Goal: Information Seeking & Learning: Learn about a topic

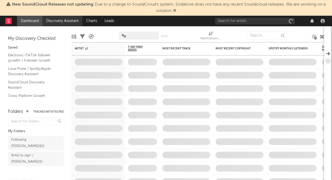
click at [56, 19] on link "Discovery Assistant" at bounding box center [63, 21] width 40 height 11
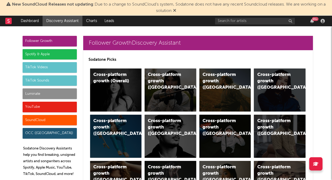
click at [44, 78] on div "TikTok Sounds" at bounding box center [50, 81] width 54 height 11
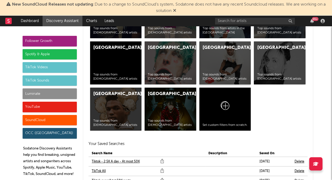
scroll to position [2601, 0]
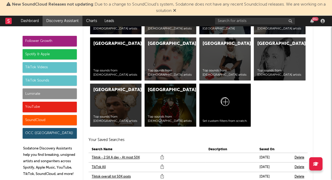
click at [124, 155] on link "Tiktok - 2,5K A day - At most 50K" at bounding box center [116, 158] width 48 height 6
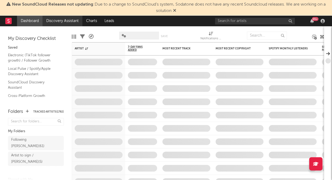
click at [68, 25] on link "Discovery Assistant" at bounding box center [63, 21] width 40 height 11
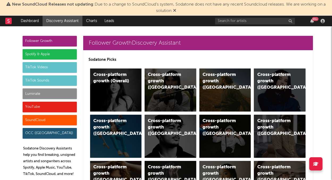
click at [46, 81] on div "TikTok Sounds" at bounding box center [50, 81] width 54 height 11
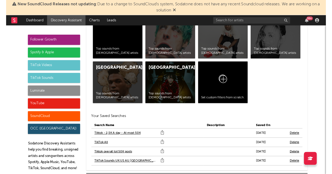
scroll to position [2623, 0]
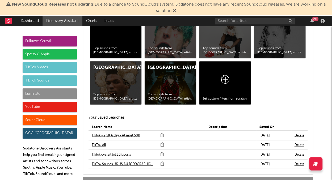
click at [108, 132] on link "Tiktok - 2,5K A day - At most 50K" at bounding box center [116, 135] width 48 height 6
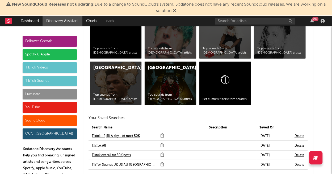
click at [99, 142] on link "TikTok All" at bounding box center [99, 145] width 14 height 6
click at [98, 152] on link "Tiktok overall tot 50K posts" at bounding box center [111, 155] width 39 height 6
click at [99, 161] on link "TikTok Sounds UK US AU NL" at bounding box center [125, 164] width 66 height 6
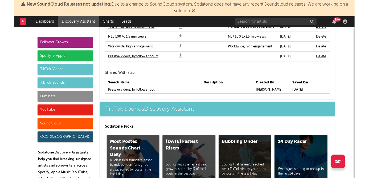
scroll to position [2076, 0]
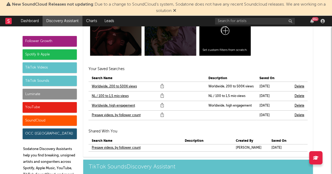
click at [110, 144] on link "Presave videos, by follower count" at bounding box center [116, 147] width 49 height 6
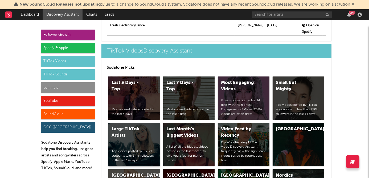
scroll to position [1596, 0]
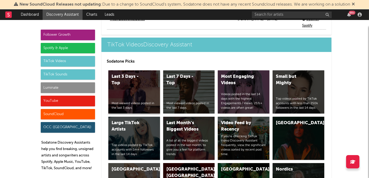
click at [135, 73] on div "Last 3 Days - Top" at bounding box center [129, 79] width 36 height 13
click at [289, 73] on div "Small but Mighty" at bounding box center [293, 79] width 36 height 13
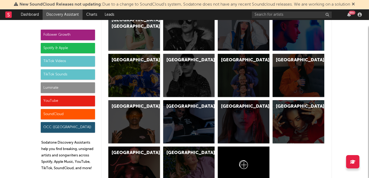
scroll to position [1937, 0]
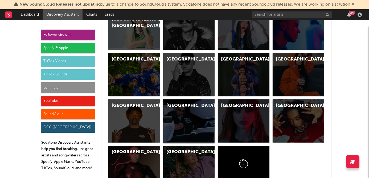
click at [179, 108] on div "Netherlands" at bounding box center [189, 120] width 52 height 43
click at [90, 16] on link "Charts" at bounding box center [91, 14] width 18 height 11
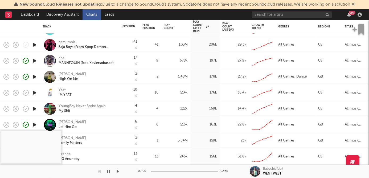
click at [97, 16] on link "Charts" at bounding box center [91, 14] width 18 height 11
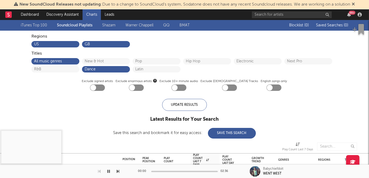
click at [108, 25] on link "Shazam" at bounding box center [108, 25] width 13 height 6
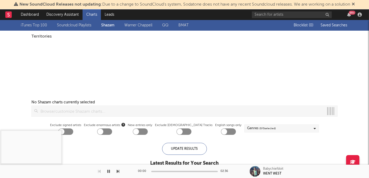
checkbox input "true"
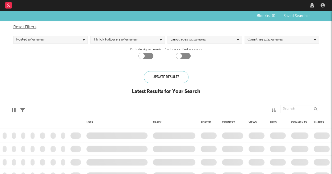
type input "presave"
checkbox input "true"
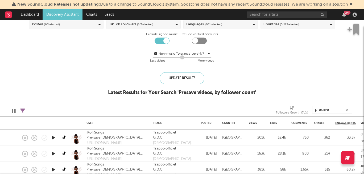
click at [53, 136] on icon "button" at bounding box center [54, 137] width 6 height 7
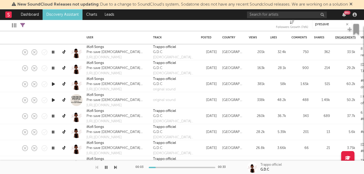
click at [52, 99] on icon "button" at bounding box center [54, 100] width 6 height 7
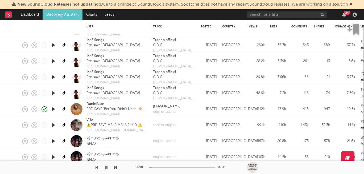
click at [55, 125] on icon "button" at bounding box center [54, 125] width 6 height 7
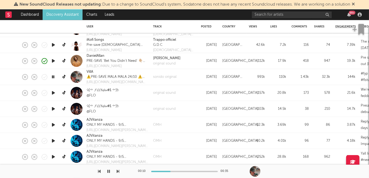
click at [179, 171] on div at bounding box center [184, 170] width 66 height 1
click at [52, 92] on icon "button" at bounding box center [54, 92] width 6 height 7
click at [50, 109] on div at bounding box center [53, 109] width 11 height 16
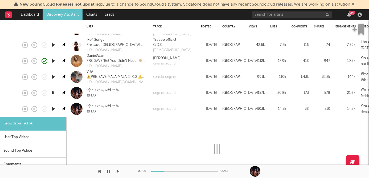
click at [53, 118] on div "Growth on TikTok" at bounding box center [33, 124] width 66 height 14
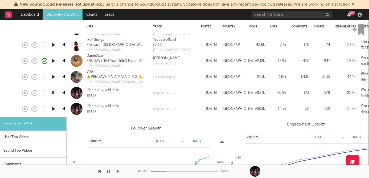
click at [53, 113] on div at bounding box center [53, 109] width 11 height 16
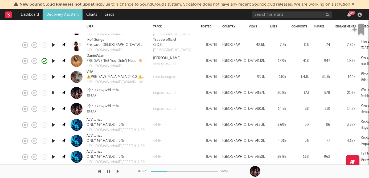
click at [54, 121] on icon "button" at bounding box center [54, 124] width 6 height 7
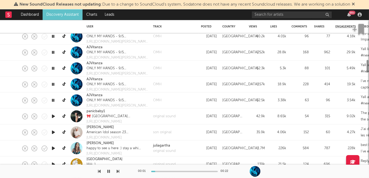
click at [54, 115] on icon "button" at bounding box center [54, 116] width 6 height 7
click at [185, 172] on div "00:02 00:22" at bounding box center [184, 170] width 93 height 13
click at [187, 172] on div "00:02 00:22" at bounding box center [184, 170] width 93 height 13
click at [54, 132] on icon "button" at bounding box center [54, 132] width 6 height 7
click at [52, 149] on icon "button" at bounding box center [54, 148] width 6 height 7
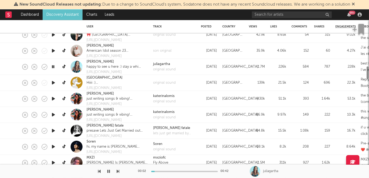
click at [53, 81] on icon "button" at bounding box center [54, 82] width 6 height 7
click at [52, 98] on icon "button" at bounding box center [54, 98] width 6 height 7
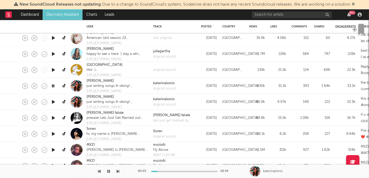
click at [52, 118] on icon "button" at bounding box center [54, 117] width 6 height 7
click at [53, 134] on icon "button" at bounding box center [54, 133] width 6 height 7
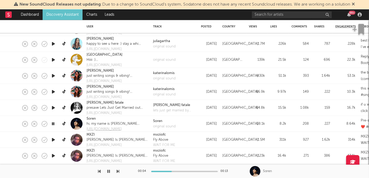
click at [126, 129] on div "https://sorenkim.lnk.to/whats_next" at bounding box center [113, 128] width 54 height 5
click at [90, 118] on link "Soren" at bounding box center [90, 118] width 9 height 5
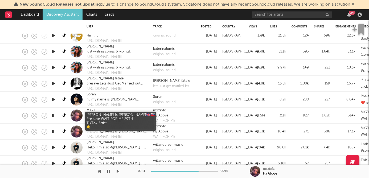
click at [94, 113] on div "Jesus Is King🇬🇧🇸🇰 Pre save WAIT FOR ME 29TH TikTok Artist 👇" at bounding box center [116, 115] width 61 height 5
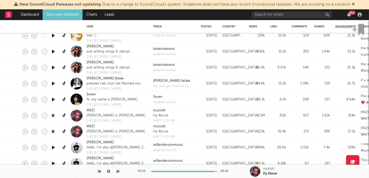
click at [108, 169] on icon "button" at bounding box center [108, 171] width 3 height 4
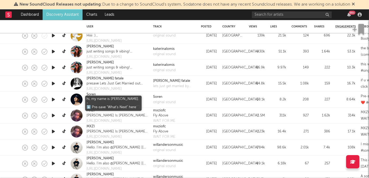
click at [97, 99] on div "hi, my name is Soren. - ⬇️ Pre-save "What's Next" here🖤" at bounding box center [113, 99] width 54 height 5
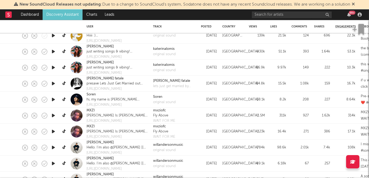
click at [53, 99] on icon "button" at bounding box center [54, 99] width 6 height 7
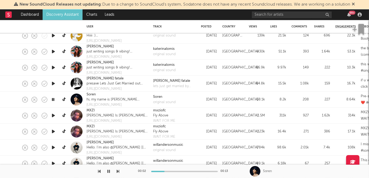
click at [61, 98] on link at bounding box center [64, 99] width 7 height 9
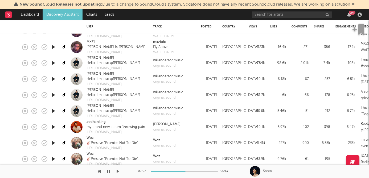
click at [51, 126] on icon "button" at bounding box center [54, 126] width 6 height 7
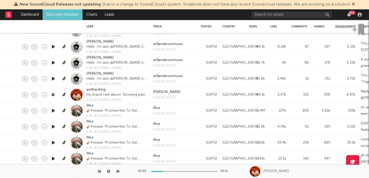
click at [55, 111] on icon "button" at bounding box center [54, 110] width 6 height 7
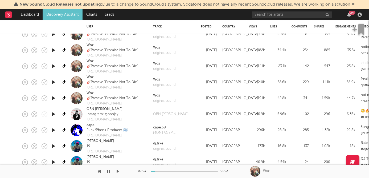
click at [54, 114] on icon "button" at bounding box center [54, 114] width 6 height 7
click at [55, 130] on icon "button" at bounding box center [54, 130] width 6 height 7
click at [93, 125] on link "cape." at bounding box center [90, 124] width 9 height 5
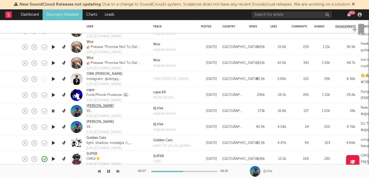
click at [94, 104] on link "[PERSON_NAME]" at bounding box center [99, 105] width 27 height 5
click at [62, 113] on link at bounding box center [64, 110] width 7 height 9
click at [109, 170] on icon "button" at bounding box center [108, 171] width 3 height 4
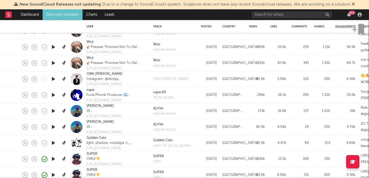
click at [55, 157] on icon "button" at bounding box center [54, 158] width 6 height 7
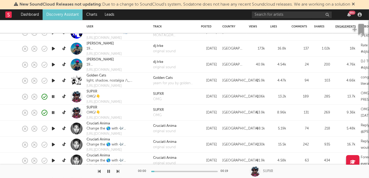
click at [53, 129] on icon "button" at bounding box center [54, 128] width 6 height 7
click at [110, 171] on icon "button" at bounding box center [108, 171] width 3 height 4
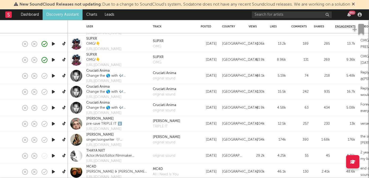
click at [53, 138] on icon "button" at bounding box center [54, 139] width 6 height 7
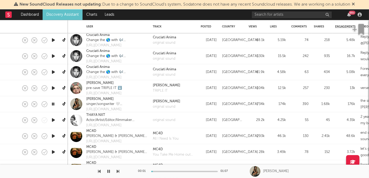
click at [53, 137] on icon "button" at bounding box center [54, 135] width 6 height 7
copy link "MC4D"
drag, startPoint x: 97, startPoint y: 130, endPoint x: 87, endPoint y: 131, distance: 10.1
click at [87, 131] on div "MC4D" at bounding box center [116, 130] width 61 height 5
click at [89, 131] on link "MC4D" at bounding box center [91, 130] width 10 height 5
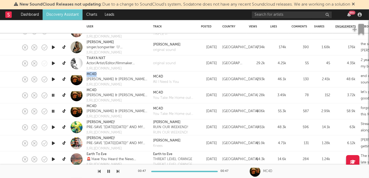
click at [52, 128] on icon "button" at bounding box center [54, 127] width 6 height 7
click at [54, 141] on icon "button" at bounding box center [54, 143] width 6 height 7
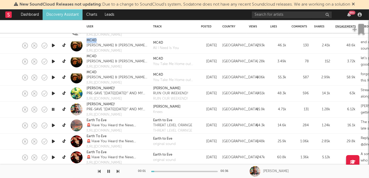
click at [54, 126] on icon "button" at bounding box center [54, 125] width 6 height 7
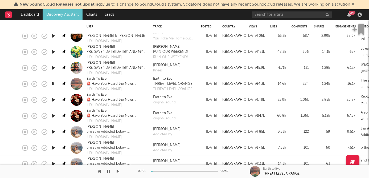
click at [53, 130] on icon "button" at bounding box center [54, 131] width 6 height 7
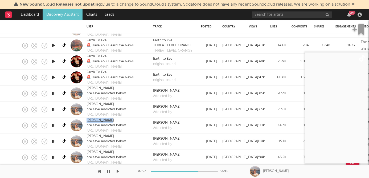
copy link "Haley Joelle"
drag, startPoint x: 113, startPoint y: 120, endPoint x: 87, endPoint y: 120, distance: 26.1
click at [87, 120] on div "Haley Joelle" at bounding box center [108, 120] width 45 height 5
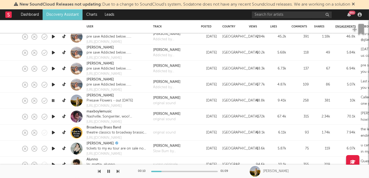
click at [53, 113] on icon "button" at bounding box center [54, 116] width 6 height 7
click at [107, 170] on icon "button" at bounding box center [108, 171] width 3 height 4
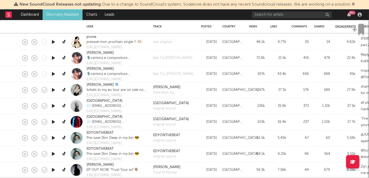
click at [52, 107] on icon "button" at bounding box center [54, 105] width 6 height 7
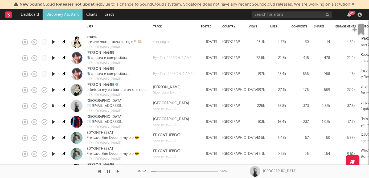
click at [162, 170] on div at bounding box center [184, 170] width 66 height 1
click at [203, 170] on div at bounding box center [184, 170] width 66 height 1
click at [53, 120] on icon "button" at bounding box center [54, 121] width 6 height 7
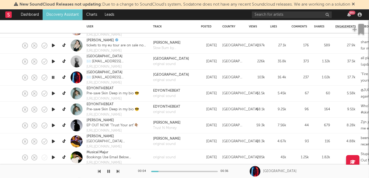
click at [52, 124] on icon "button" at bounding box center [54, 125] width 6 height 7
click at [53, 140] on icon "button" at bounding box center [54, 141] width 6 height 7
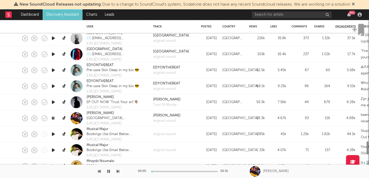
click at [53, 136] on icon "button" at bounding box center [54, 134] width 6 height 7
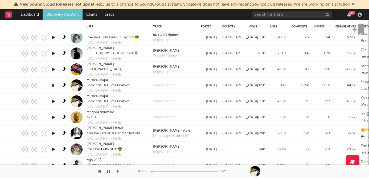
click at [53, 133] on icon "button" at bounding box center [54, 133] width 6 height 7
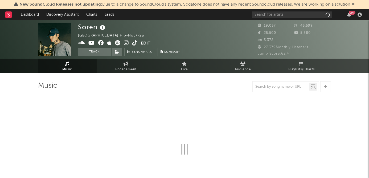
select select "6m"
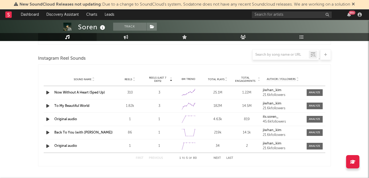
scroll to position [350, 0]
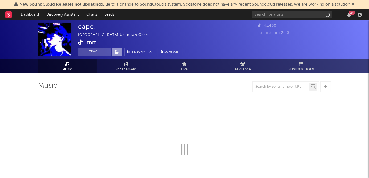
select select "1w"
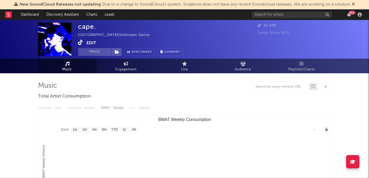
click at [79, 44] on icon at bounding box center [80, 42] width 5 height 5
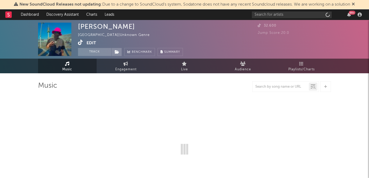
select select "1w"
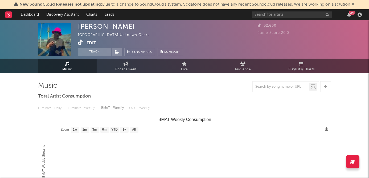
click at [77, 43] on div "DJ Törke Germany | Unknown Genre Edit Track Benchmark Summary 32.600 Jump Score…" at bounding box center [184, 39] width 369 height 39
click at [80, 43] on icon at bounding box center [80, 42] width 5 height 5
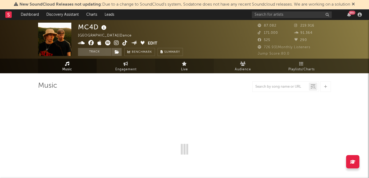
select select "6m"
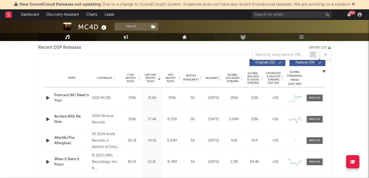
scroll to position [188, 0]
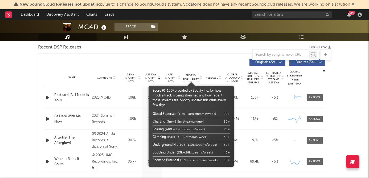
click at [209, 78] on div at bounding box center [190, 79] width 85 height 13
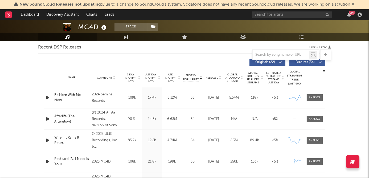
click at [209, 77] on span "Released" at bounding box center [212, 77] width 12 height 3
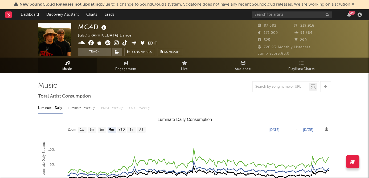
scroll to position [-1, 0]
click at [102, 26] on icon at bounding box center [104, 27] width 8 height 7
drag, startPoint x: 79, startPoint y: 26, endPoint x: 96, endPoint y: 27, distance: 16.3
click at [96, 27] on div "MC4D" at bounding box center [93, 27] width 30 height 9
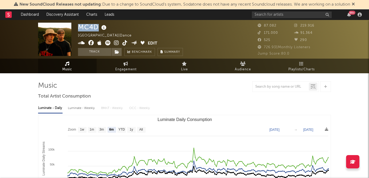
copy div "MC4D"
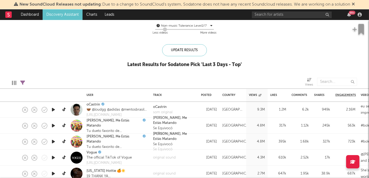
click at [55, 110] on icon "button" at bounding box center [54, 109] width 6 height 7
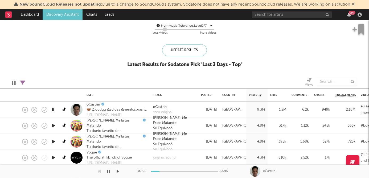
click at [169, 171] on div at bounding box center [184, 170] width 66 height 1
click at [199, 171] on div at bounding box center [184, 170] width 66 height 1
click at [118, 172] on icon "button" at bounding box center [117, 171] width 3 height 4
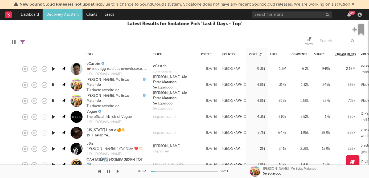
click at [117, 170] on icon "button" at bounding box center [117, 171] width 3 height 4
click at [118, 171] on icon "button" at bounding box center [117, 171] width 3 height 4
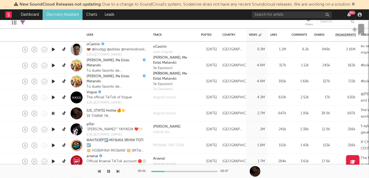
click at [119, 171] on icon "button" at bounding box center [117, 171] width 3 height 4
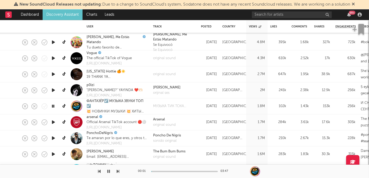
click at [116, 170] on icon "button" at bounding box center [117, 171] width 3 height 4
click at [184, 171] on div at bounding box center [184, 170] width 66 height 1
click at [118, 171] on icon "button" at bounding box center [117, 171] width 3 height 4
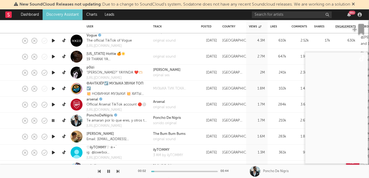
click at [119, 173] on button "button" at bounding box center [117, 170] width 3 height 13
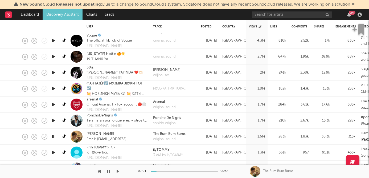
click at [174, 132] on div "The Bum Bum Bums" at bounding box center [169, 133] width 32 height 5
click at [93, 133] on link "[PERSON_NAME]" at bounding box center [99, 133] width 27 height 5
click at [62, 136] on link at bounding box center [64, 136] width 7 height 9
click at [51, 153] on icon "button" at bounding box center [54, 152] width 6 height 7
click at [117, 172] on icon "button" at bounding box center [117, 171] width 3 height 4
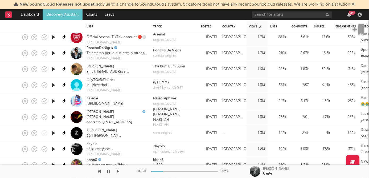
click at [54, 100] on icon "button" at bounding box center [54, 101] width 6 height 7
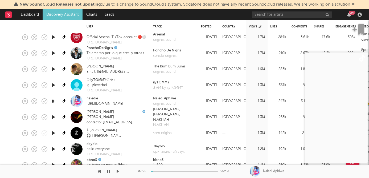
click at [117, 172] on icon "button" at bounding box center [117, 171] width 3 height 4
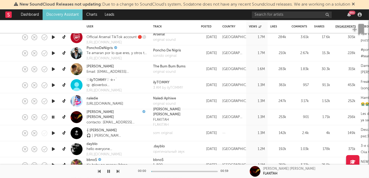
click at [117, 172] on icon "button" at bounding box center [117, 171] width 3 height 4
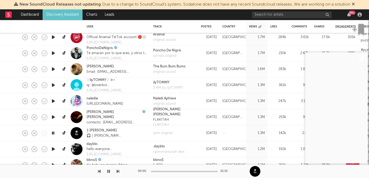
click at [117, 172] on icon "button" at bounding box center [117, 171] width 3 height 4
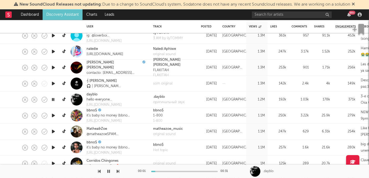
click at [54, 132] on icon "button" at bounding box center [54, 131] width 6 height 7
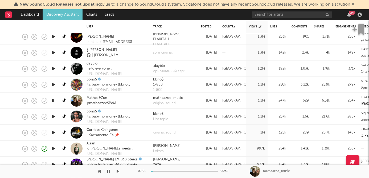
click at [118, 170] on icon "button" at bounding box center [117, 171] width 3 height 4
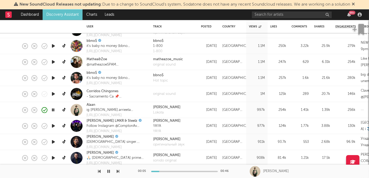
click at [55, 124] on icon "button" at bounding box center [54, 125] width 6 height 7
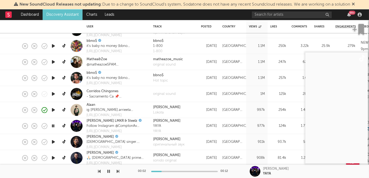
click at [118, 173] on icon "button" at bounding box center [117, 171] width 3 height 4
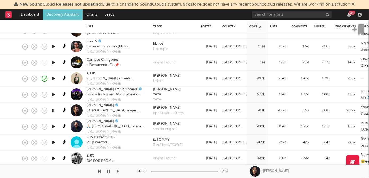
click at [117, 170] on icon "button" at bounding box center [117, 171] width 3 height 4
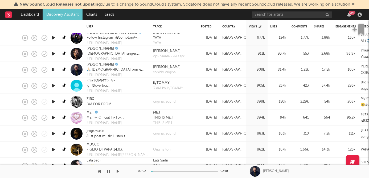
click at [120, 173] on div "00:02 02:10 Daniel Habif" at bounding box center [184, 170] width 369 height 13
click at [117, 170] on icon "button" at bounding box center [117, 171] width 3 height 4
click at [181, 172] on div "00:02 00:17" at bounding box center [184, 170] width 93 height 13
click at [190, 171] on div at bounding box center [184, 170] width 66 height 1
click at [115, 171] on div at bounding box center [59, 170] width 119 height 13
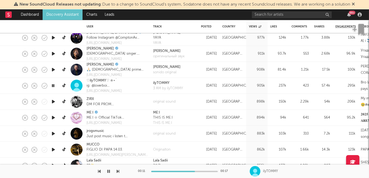
click at [116, 171] on icon "button" at bounding box center [117, 171] width 3 height 4
click at [52, 135] on icon "button" at bounding box center [54, 133] width 6 height 7
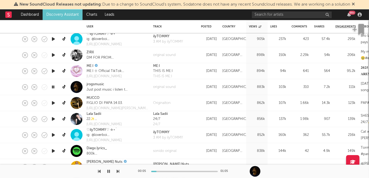
click at [119, 169] on icon "button" at bounding box center [117, 171] width 3 height 4
click at [119, 169] on div "00:03 00:32" at bounding box center [184, 170] width 369 height 13
click at [118, 169] on icon "button" at bounding box center [117, 171] width 3 height 4
click at [118, 170] on icon "button" at bounding box center [117, 171] width 3 height 4
click at [108, 170] on icon "button" at bounding box center [108, 171] width 3 height 4
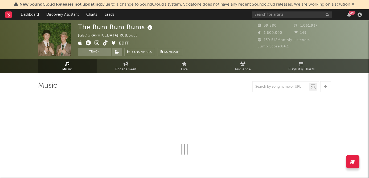
select select "1w"
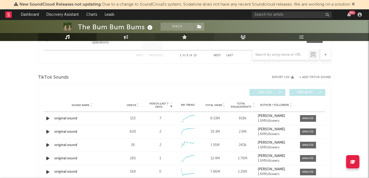
scroll to position [327, 0]
